Goal: Navigation & Orientation: Find specific page/section

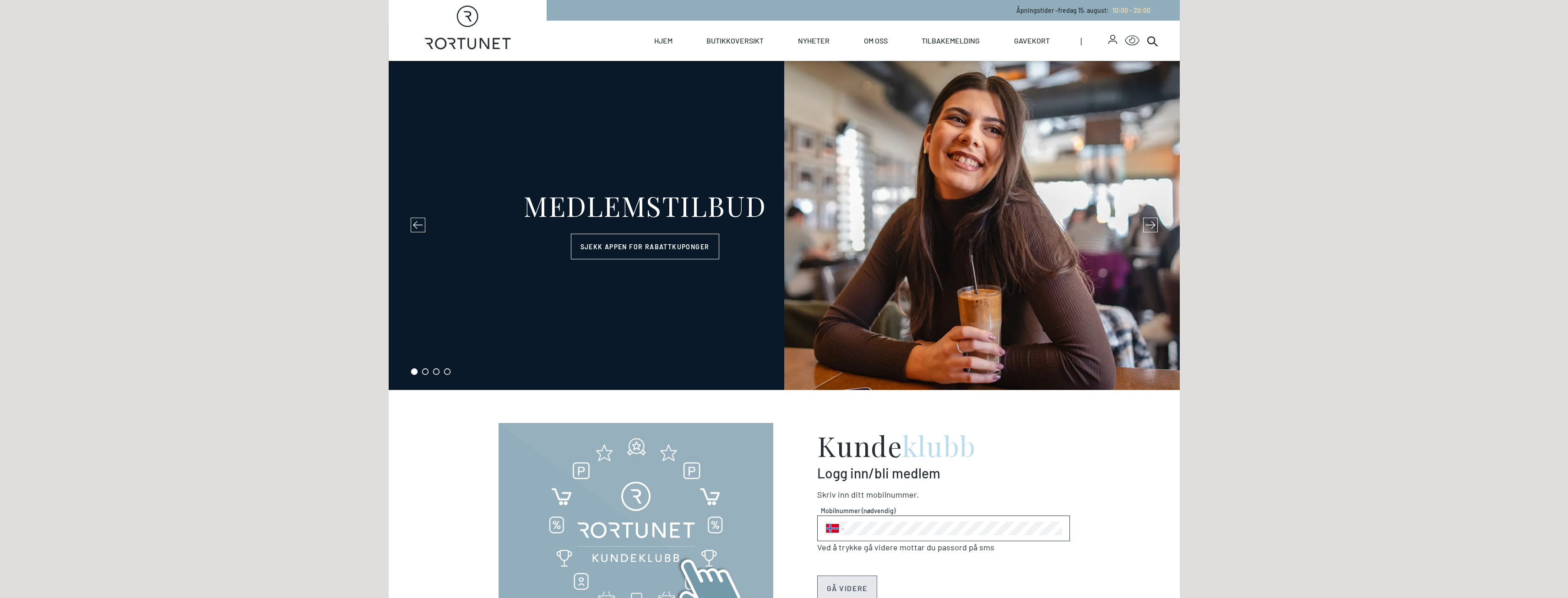
select select "NO"
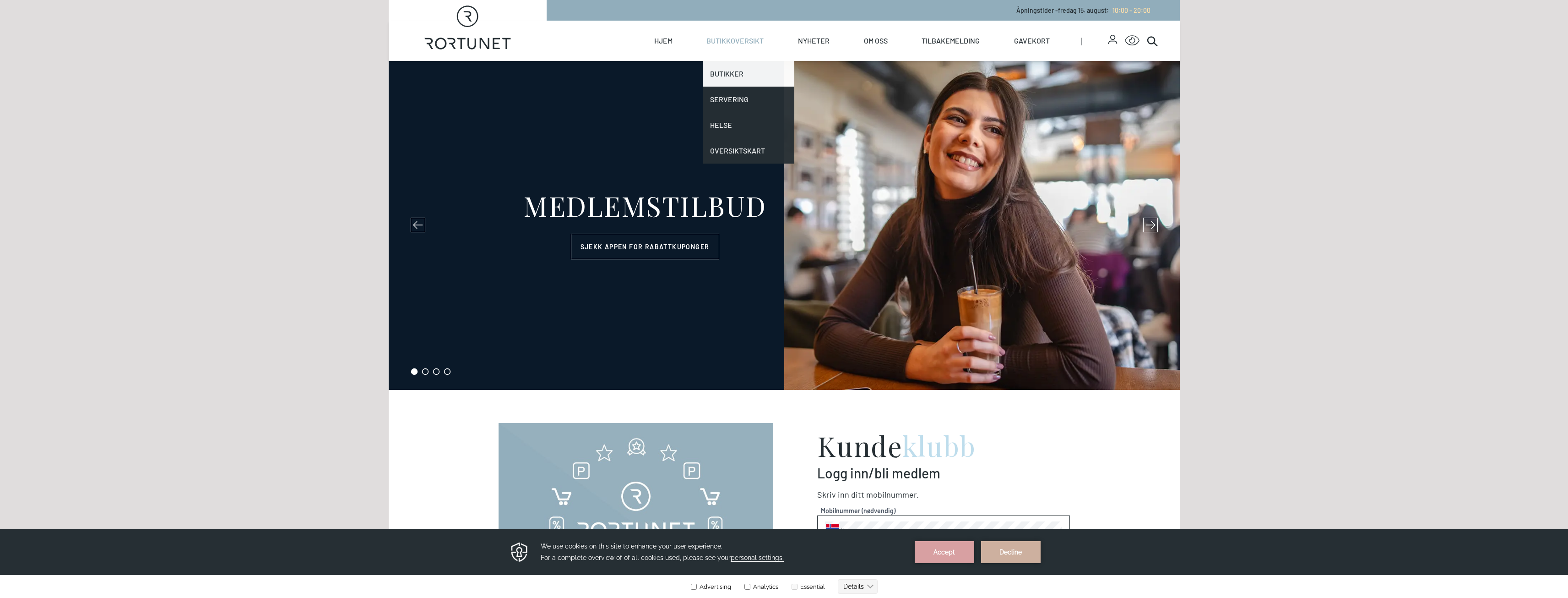
click at [734, 74] on link "Butikker" at bounding box center [748, 74] width 91 height 26
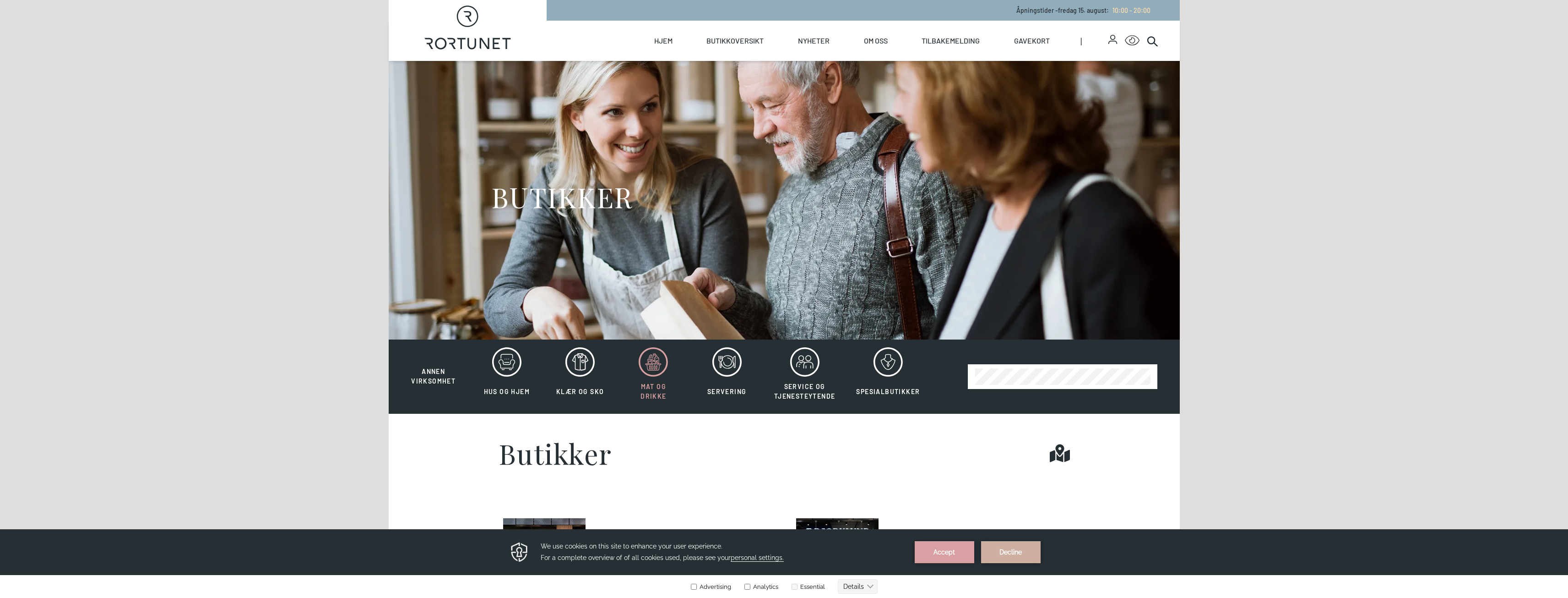
click at [659, 393] on span "Mat og drikke" at bounding box center [653, 391] width 26 height 18
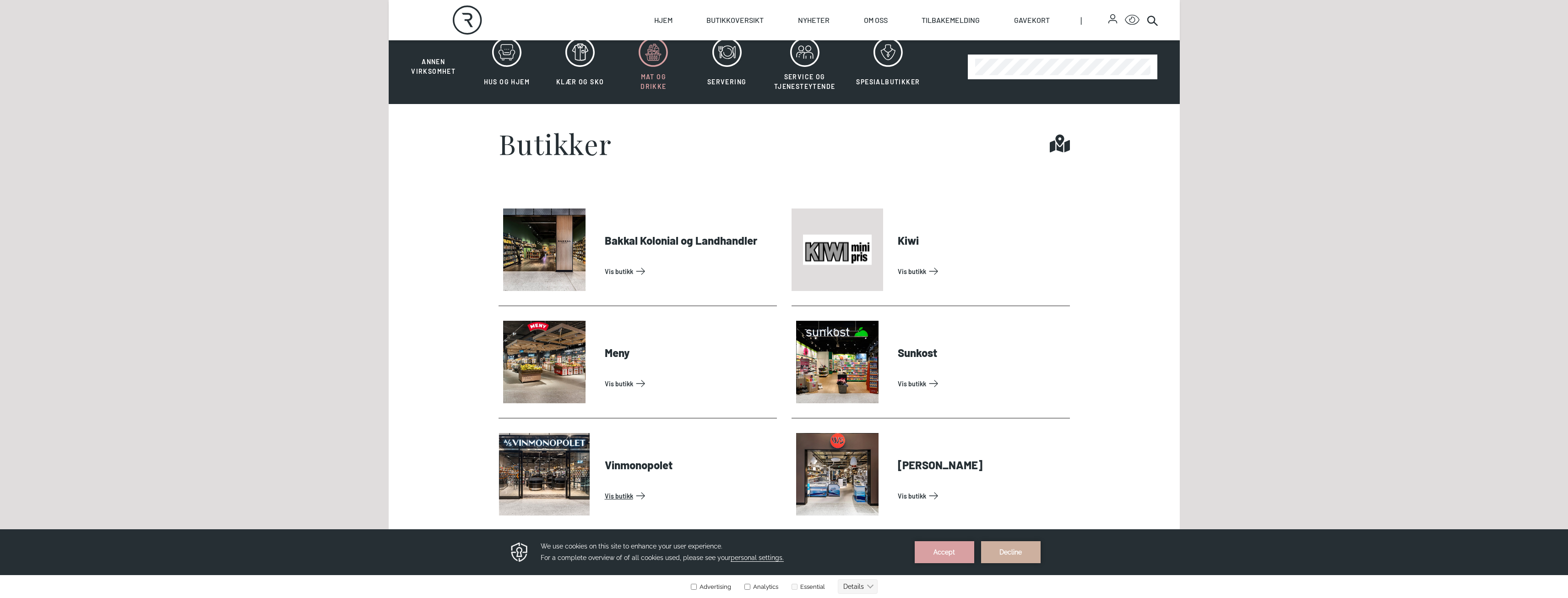
scroll to position [306, 0]
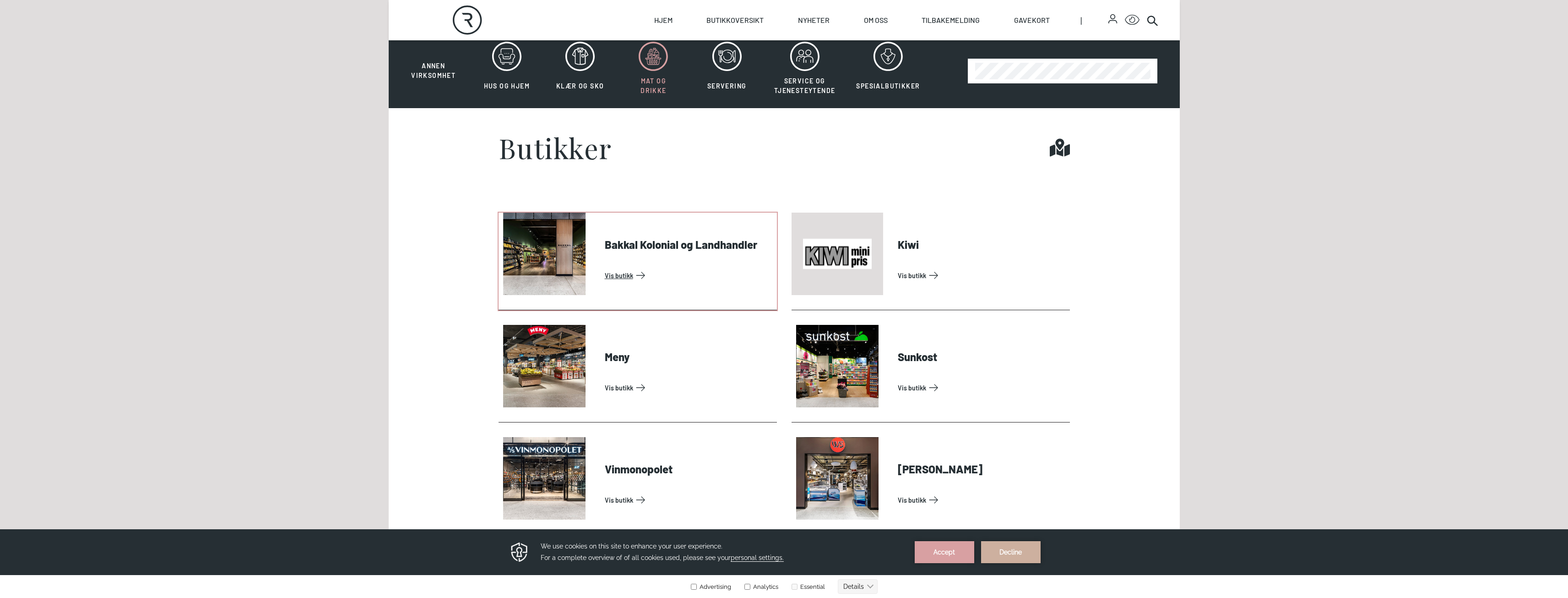
click at [614, 273] on link "Vis butikk" at bounding box center [689, 275] width 169 height 15
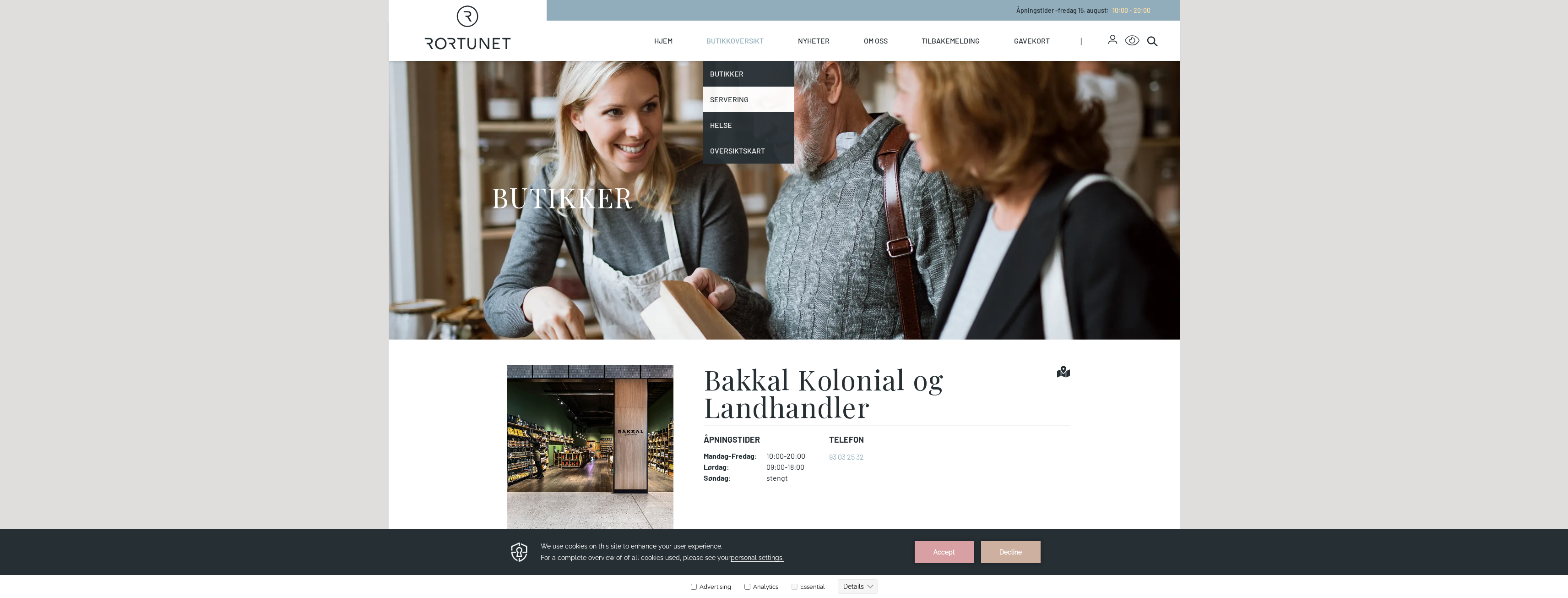
click at [729, 94] on link "Servering" at bounding box center [748, 99] width 91 height 26
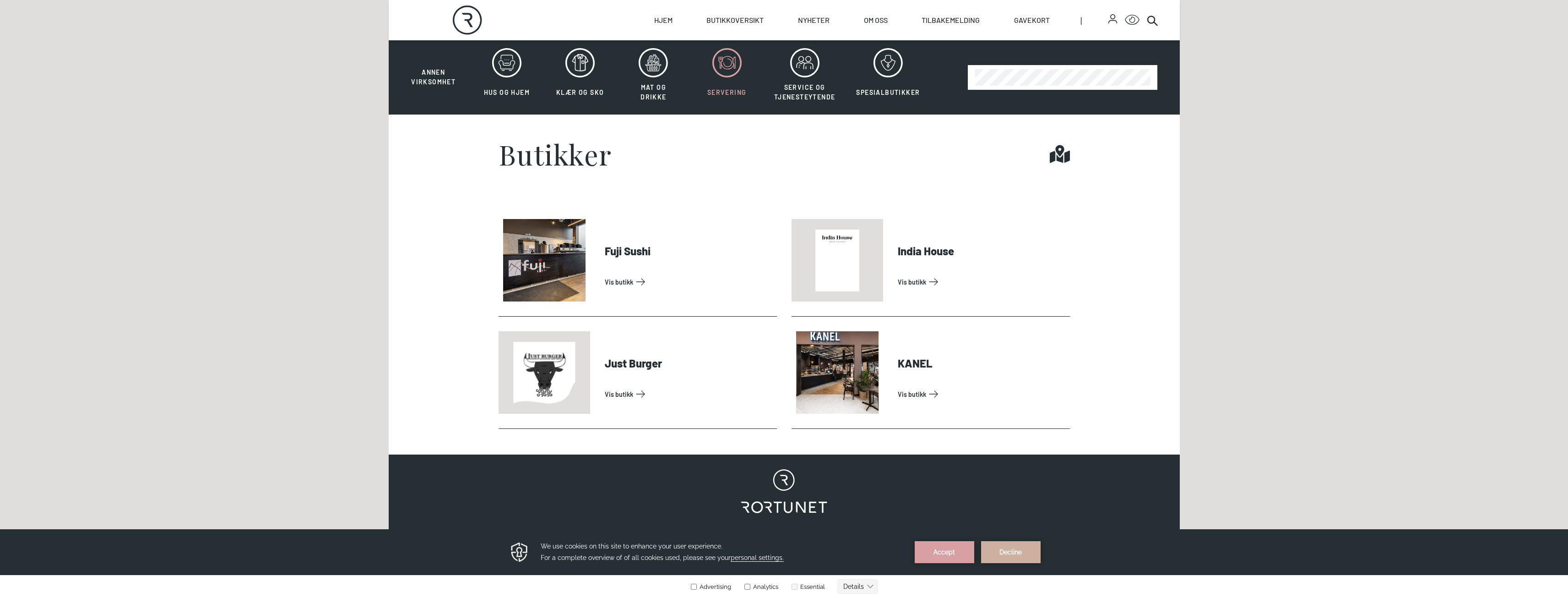
scroll to position [306, 0]
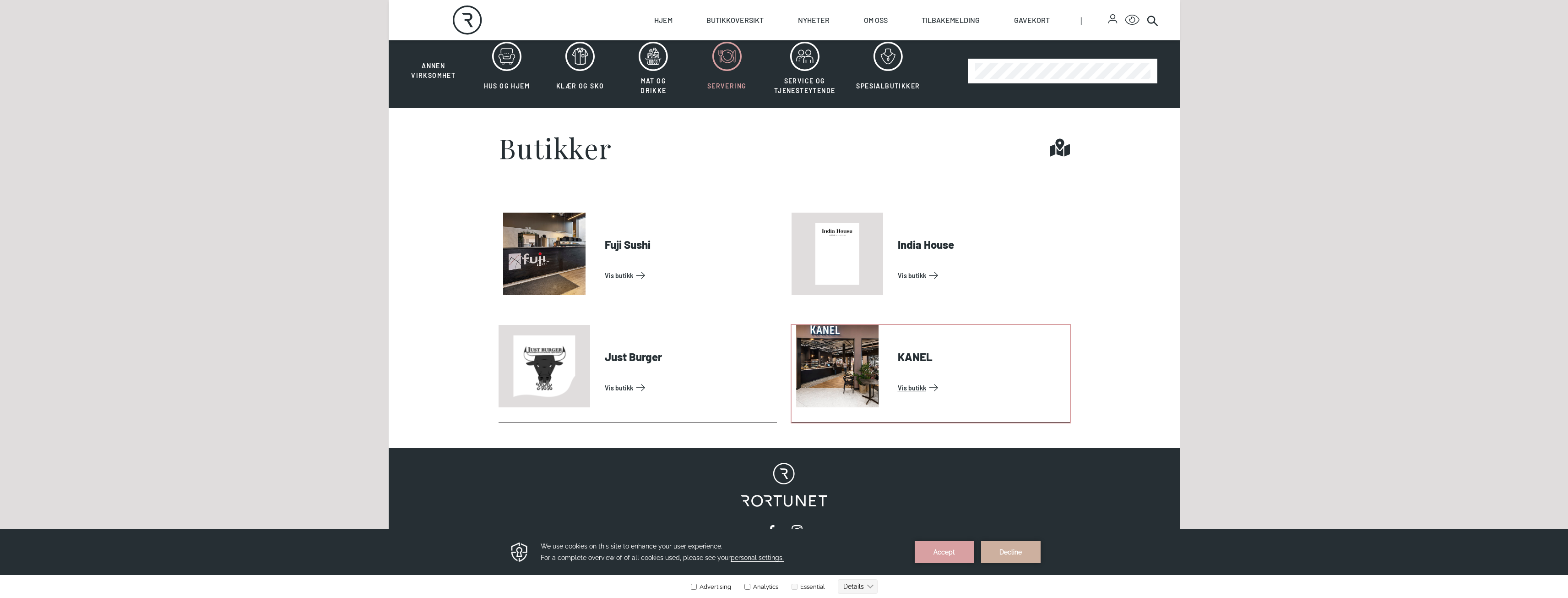
click at [917, 390] on link "Vis butikk" at bounding box center [982, 387] width 169 height 15
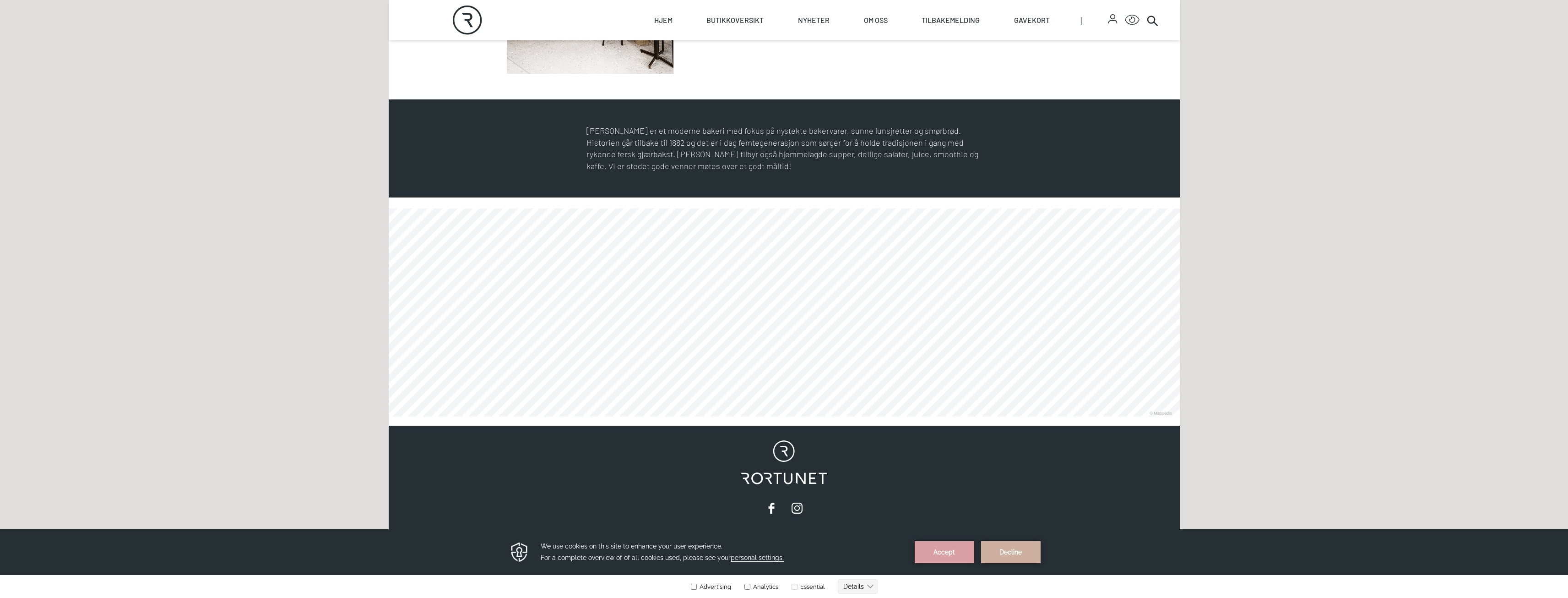
scroll to position [306, 0]
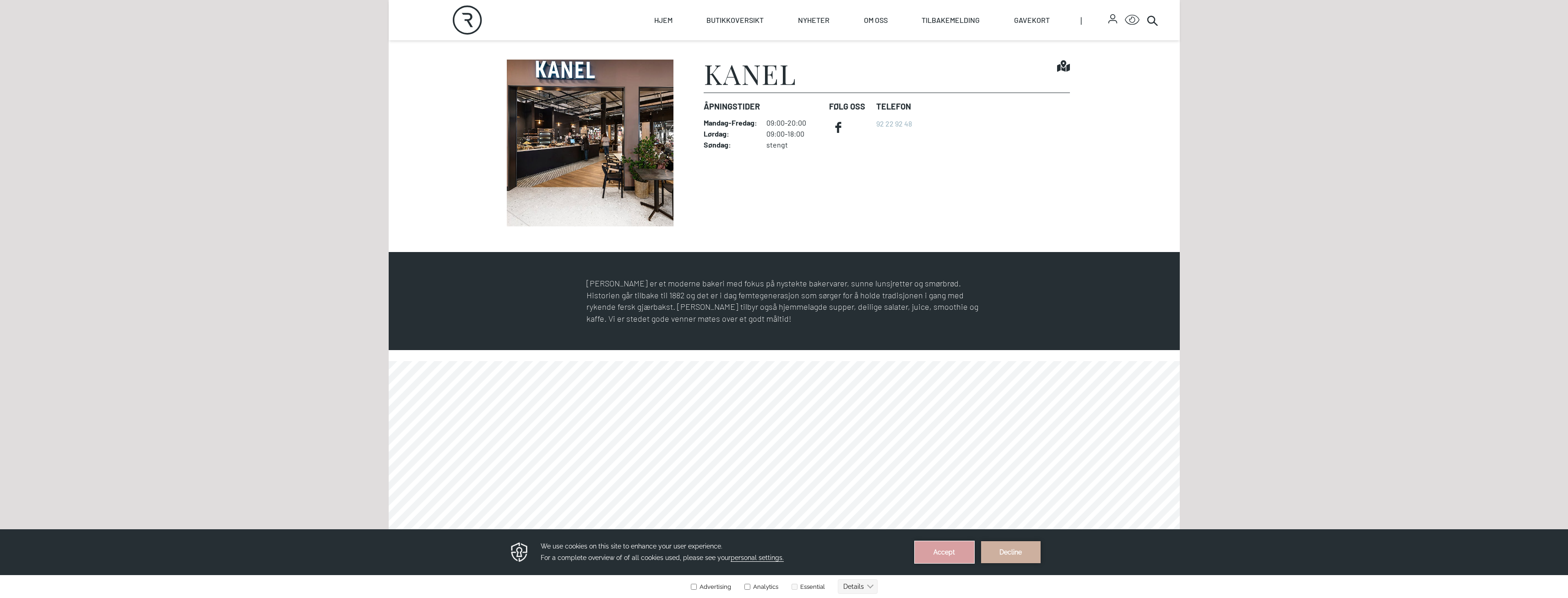
click at [945, 553] on button "Accept" at bounding box center [945, 552] width 60 height 22
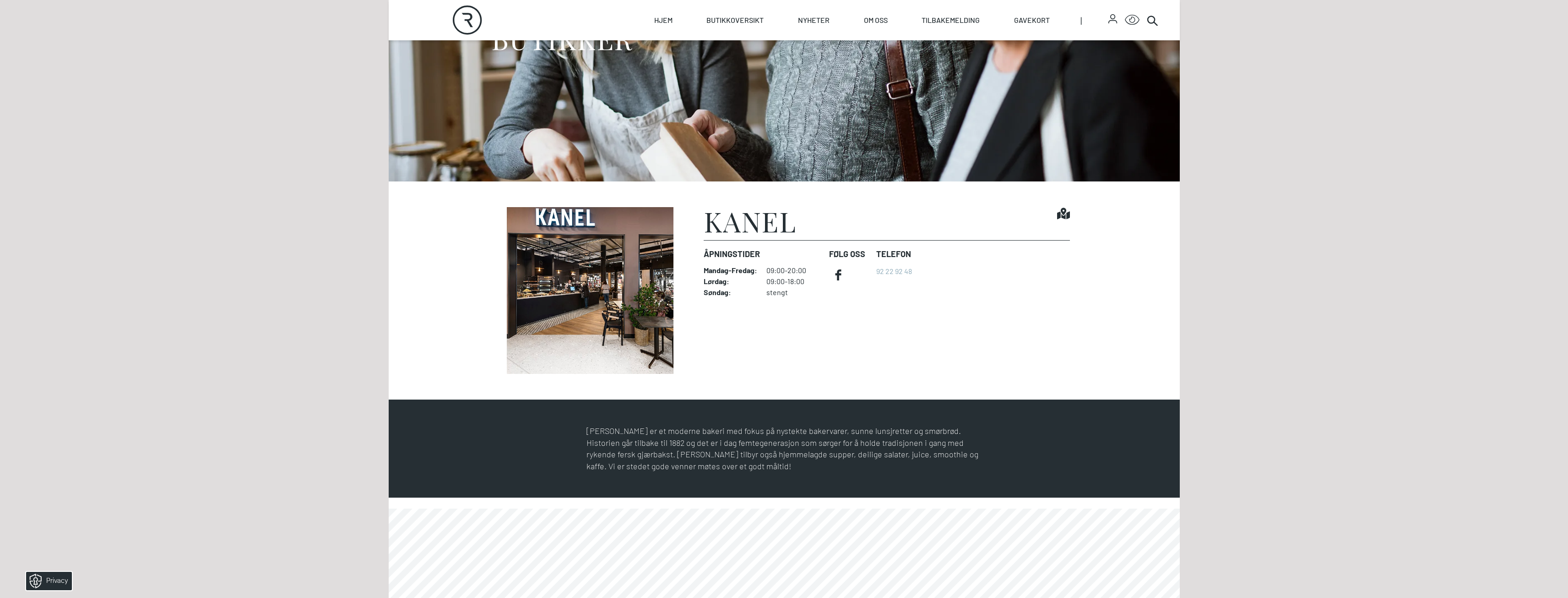
scroll to position [152, 0]
